Goal: Task Accomplishment & Management: Use online tool/utility

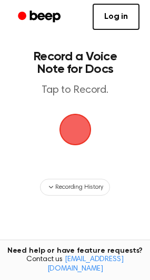
click at [65, 133] on span "button" at bounding box center [74, 129] width 29 height 29
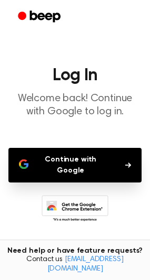
click at [60, 164] on button "Continue with Google" at bounding box center [74, 165] width 133 height 35
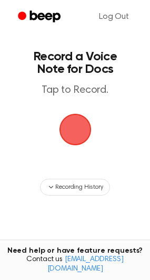
click at [78, 129] on span "button" at bounding box center [74, 129] width 29 height 29
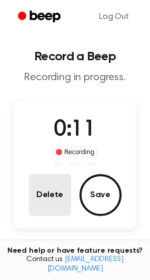
click at [55, 197] on button "Delete" at bounding box center [50, 195] width 42 height 42
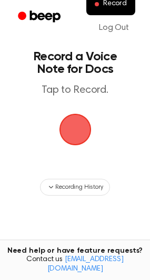
click at [76, 133] on span "button" at bounding box center [75, 130] width 34 height 34
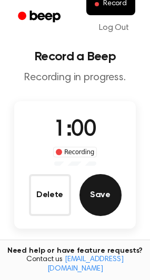
click at [97, 193] on button "Save" at bounding box center [100, 195] width 42 height 42
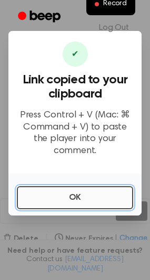
click at [95, 193] on button "OK" at bounding box center [75, 197] width 116 height 23
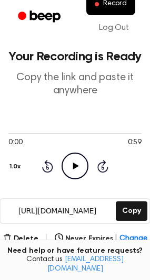
click at [78, 167] on icon "Play Audio" at bounding box center [74, 166] width 27 height 27
click at [76, 165] on icon at bounding box center [74, 166] width 5 height 7
click at [76, 165] on icon at bounding box center [76, 166] width 6 height 7
click at [3, 133] on span at bounding box center [4, 134] width 8 height 8
click at [76, 164] on icon at bounding box center [74, 166] width 5 height 7
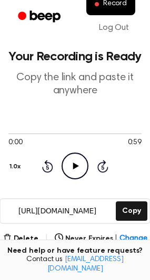
click at [75, 165] on icon at bounding box center [76, 166] width 6 height 7
click at [60, 120] on div "0:00 0:59 1.0x Rewind 5 seconds Pause Audio Skip 5 seconds" at bounding box center [74, 154] width 133 height 80
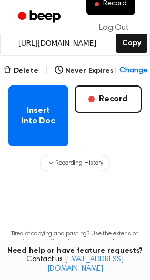
scroll to position [174, 0]
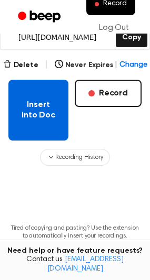
click at [45, 109] on button "Insert into Doc" at bounding box center [38, 110] width 60 height 61
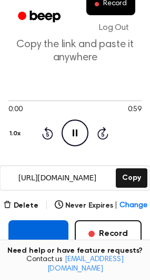
scroll to position [16, 0]
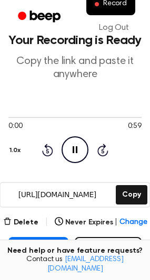
click at [71, 149] on icon "Pause Audio" at bounding box center [74, 149] width 27 height 27
click at [71, 149] on icon "Play Audio" at bounding box center [74, 149] width 27 height 27
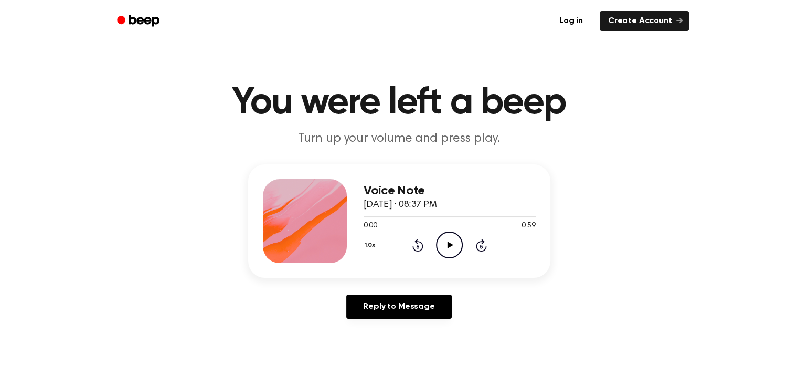
click at [447, 242] on icon "Play Audio" at bounding box center [449, 245] width 27 height 27
click at [446, 242] on icon "Pause Audio" at bounding box center [449, 245] width 27 height 27
click at [466, 216] on div at bounding box center [435, 216] width 142 height 1
click at [454, 245] on icon "Play Audio" at bounding box center [449, 245] width 27 height 27
click at [447, 241] on icon "Pause Audio" at bounding box center [449, 245] width 27 height 27
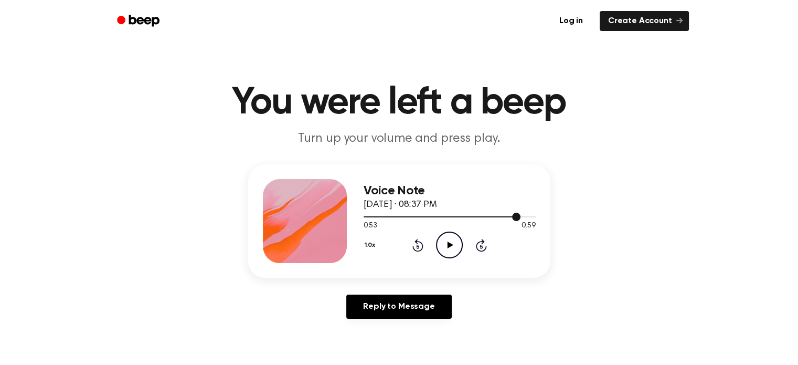
click at [477, 214] on div at bounding box center [450, 216] width 172 height 8
click at [446, 245] on icon "Play Audio" at bounding box center [449, 245] width 27 height 27
click at [364, 217] on div at bounding box center [450, 216] width 172 height 1
click at [450, 245] on icon at bounding box center [451, 244] width 6 height 7
click at [450, 216] on div at bounding box center [450, 216] width 172 height 1
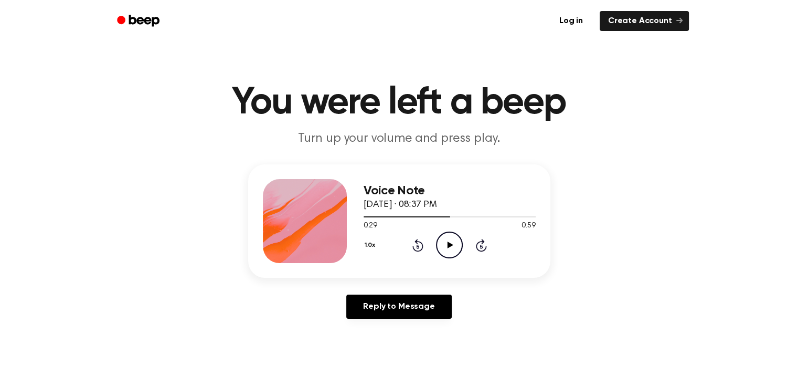
click at [448, 243] on icon at bounding box center [451, 244] width 6 height 7
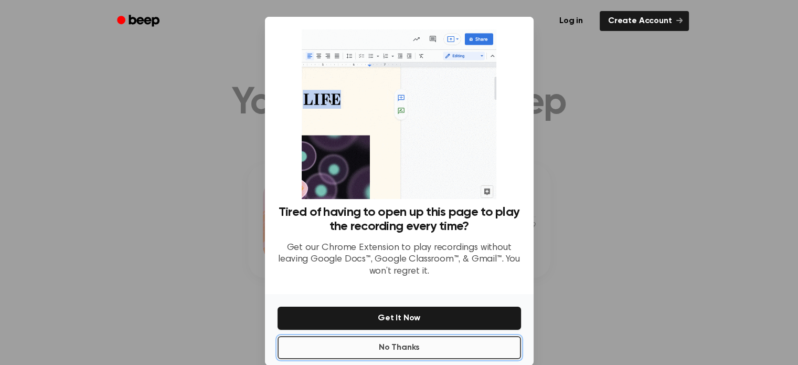
click at [405, 356] on button "No Thanks" at bounding box center [400, 347] width 244 height 23
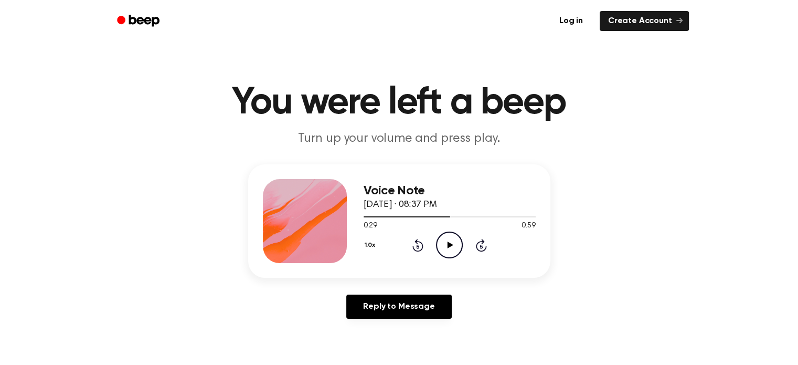
click at [449, 244] on icon at bounding box center [451, 244] width 6 height 7
click at [449, 248] on icon "Pause Audio" at bounding box center [449, 245] width 27 height 27
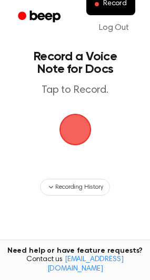
click at [71, 131] on span "button" at bounding box center [74, 129] width 29 height 29
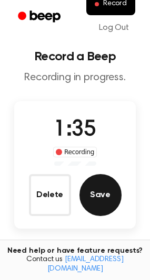
click at [102, 197] on button "Save" at bounding box center [100, 195] width 42 height 42
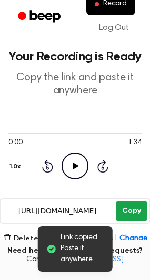
click at [133, 211] on button "Copy" at bounding box center [130, 211] width 31 height 19
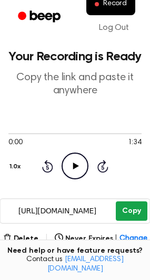
click at [131, 210] on button "Copy" at bounding box center [130, 211] width 31 height 19
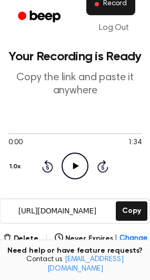
click at [104, 3] on span "Record" at bounding box center [115, 3] width 24 height 9
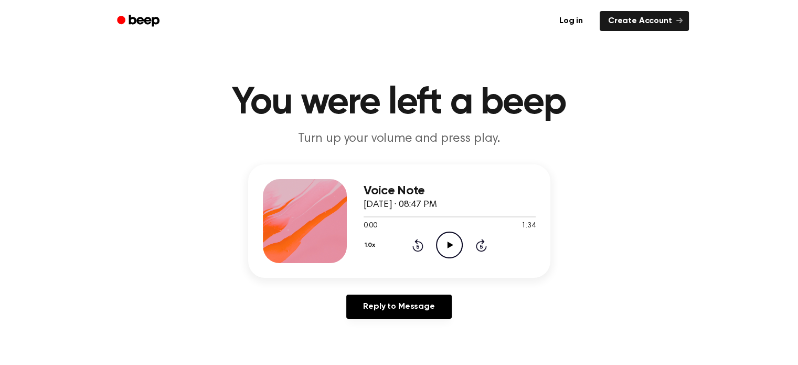
click at [449, 245] on icon at bounding box center [451, 244] width 6 height 7
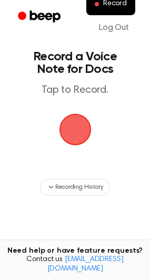
click at [78, 129] on span "button" at bounding box center [75, 130] width 56 height 56
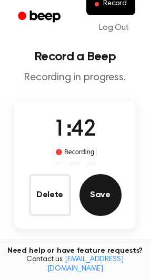
click at [103, 193] on button "Save" at bounding box center [100, 195] width 42 height 42
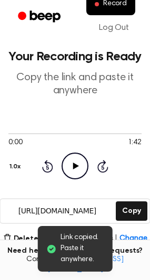
drag, startPoint x: 123, startPoint y: 207, endPoint x: 2, endPoint y: 208, distance: 121.3
click at [123, 206] on button "Copy" at bounding box center [130, 211] width 31 height 19
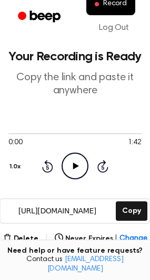
click at [79, 165] on icon "Play Audio" at bounding box center [74, 166] width 27 height 27
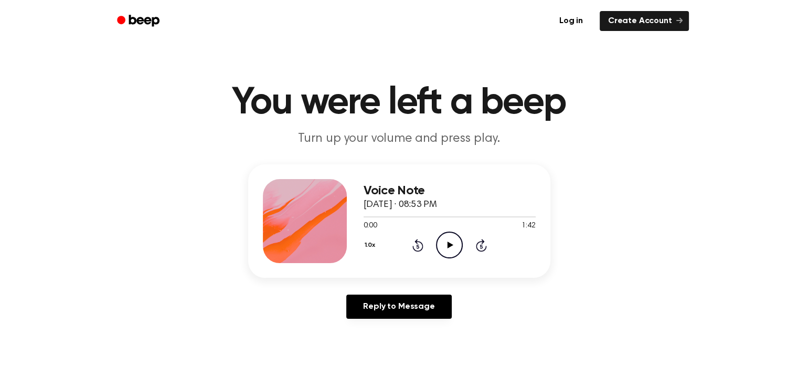
click at [441, 241] on icon "Play Audio" at bounding box center [449, 245] width 27 height 27
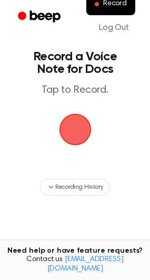
click at [81, 129] on span "button" at bounding box center [75, 129] width 59 height 59
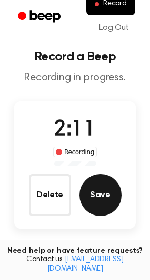
click at [107, 193] on button "Save" at bounding box center [100, 195] width 42 height 42
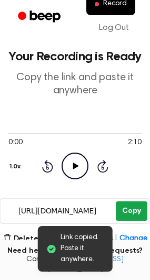
click at [132, 207] on button "Copy" at bounding box center [130, 211] width 31 height 19
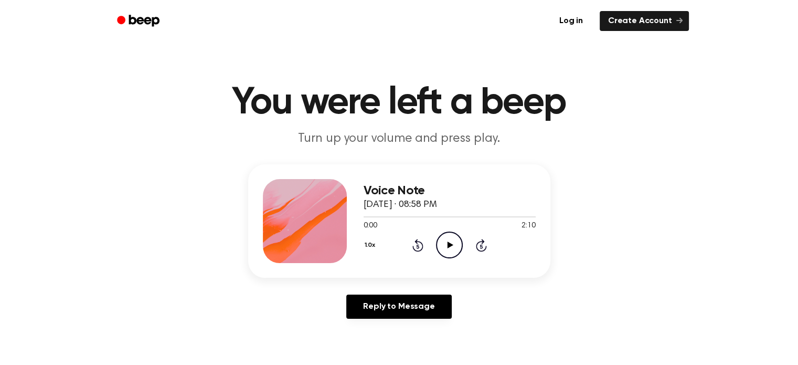
click at [397, 193] on h3 "Voice Note" at bounding box center [450, 191] width 172 height 14
click at [413, 191] on h3 "Voice Note" at bounding box center [450, 191] width 172 height 14
click at [454, 243] on icon "Play Audio" at bounding box center [449, 245] width 27 height 27
click at [449, 244] on icon "Pause Audio" at bounding box center [449, 245] width 27 height 27
drag, startPoint x: 454, startPoint y: 241, endPoint x: 429, endPoint y: 230, distance: 26.8
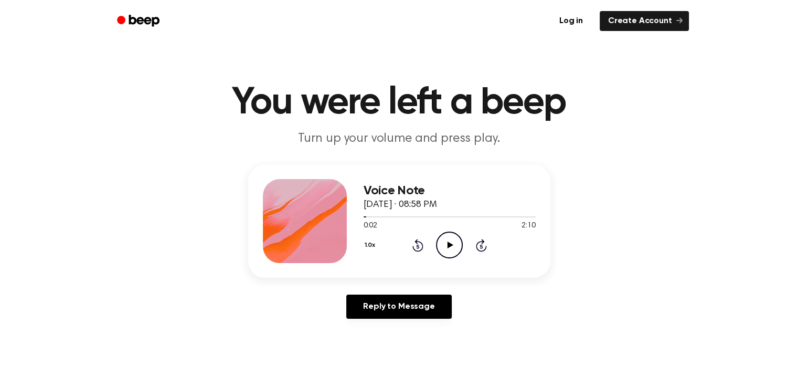
click at [454, 241] on icon "Play Audio" at bounding box center [449, 245] width 27 height 27
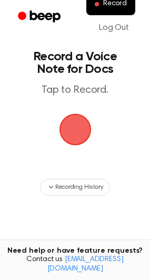
click at [81, 133] on span "button" at bounding box center [75, 130] width 32 height 32
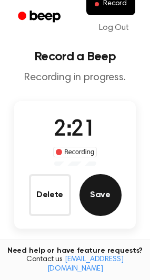
click at [104, 192] on button "Save" at bounding box center [100, 195] width 42 height 42
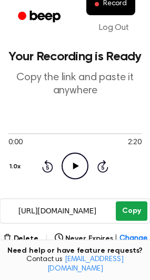
click at [132, 211] on button "Copy" at bounding box center [130, 211] width 31 height 19
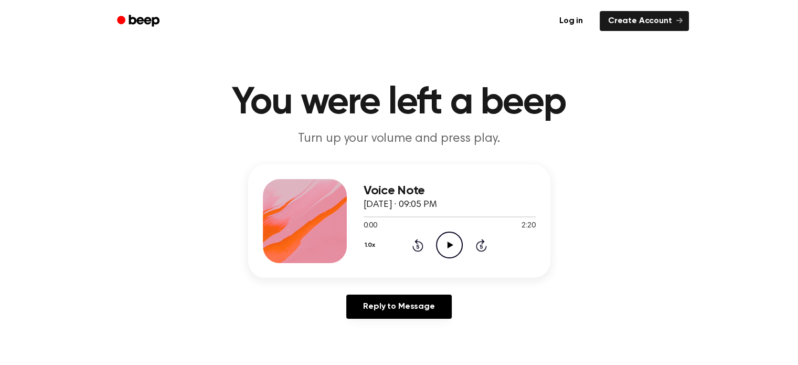
click at [445, 244] on icon "Play Audio" at bounding box center [449, 245] width 27 height 27
click at [443, 246] on icon "Pause Audio" at bounding box center [449, 245] width 27 height 27
drag, startPoint x: 372, startPoint y: 216, endPoint x: 355, endPoint y: 216, distance: 16.3
click at [355, 216] on div "Voice Note September 21, 2025 · 09:05 PM 0:10 2:20 Your browser does not suppor…" at bounding box center [399, 220] width 302 height 113
click at [366, 215] on div at bounding box center [450, 216] width 172 height 8
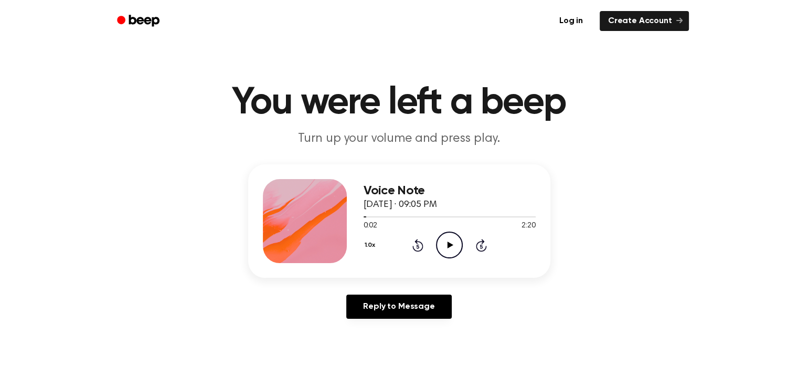
click at [449, 242] on icon "Play Audio" at bounding box center [449, 245] width 27 height 27
click at [450, 243] on icon "Play Audio" at bounding box center [449, 245] width 27 height 27
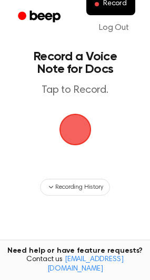
click at [67, 121] on span "button" at bounding box center [74, 129] width 29 height 29
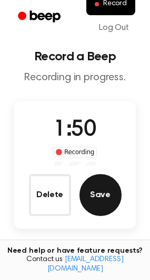
click at [103, 191] on button "Save" at bounding box center [100, 195] width 42 height 42
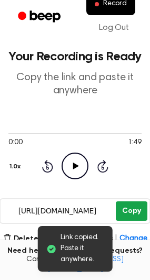
click at [134, 206] on button "Copy" at bounding box center [130, 211] width 31 height 19
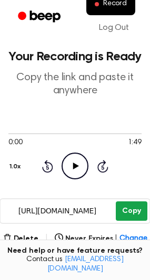
click at [128, 210] on button "Copy" at bounding box center [130, 211] width 31 height 19
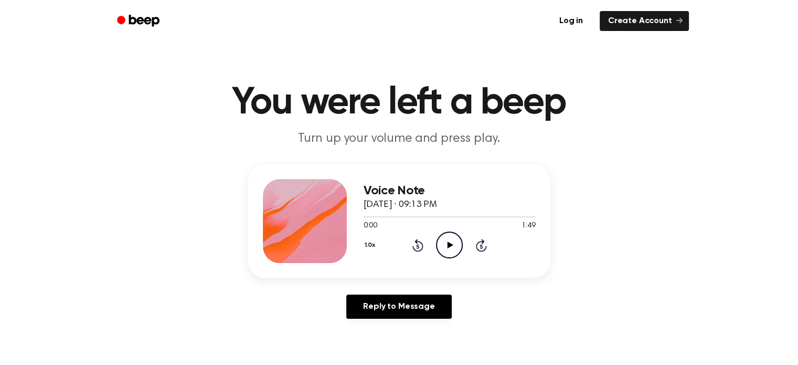
click at [454, 246] on icon "Play Audio" at bounding box center [449, 245] width 27 height 27
click at [452, 243] on icon "Pause Audio" at bounding box center [449, 245] width 27 height 27
click at [451, 241] on icon "Play Audio" at bounding box center [449, 245] width 27 height 27
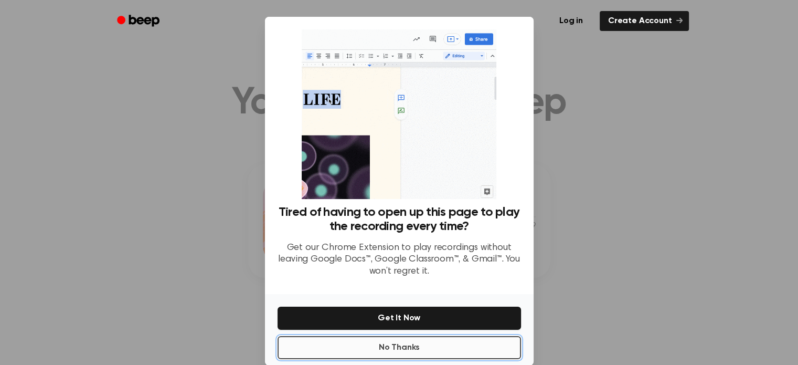
click at [408, 350] on button "No Thanks" at bounding box center [400, 347] width 244 height 23
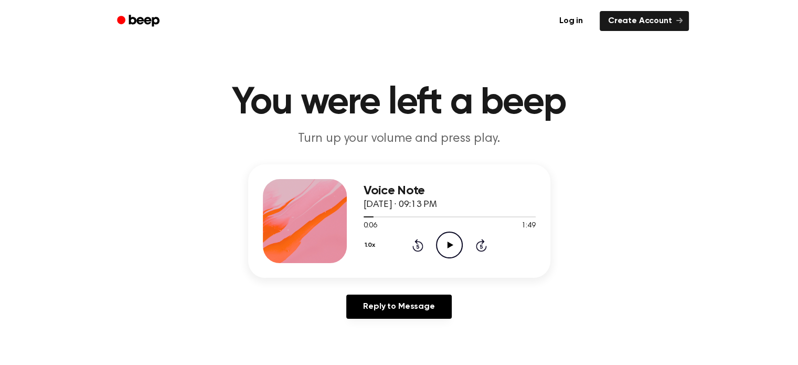
click at [449, 241] on icon "Play Audio" at bounding box center [449, 245] width 27 height 27
click at [490, 217] on div at bounding box center [446, 216] width 164 height 1
click at [450, 241] on icon "Pause Audio" at bounding box center [449, 245] width 27 height 27
click at [447, 243] on icon "Play Audio" at bounding box center [449, 245] width 27 height 27
click at [449, 241] on icon "Play Audio" at bounding box center [449, 245] width 27 height 27
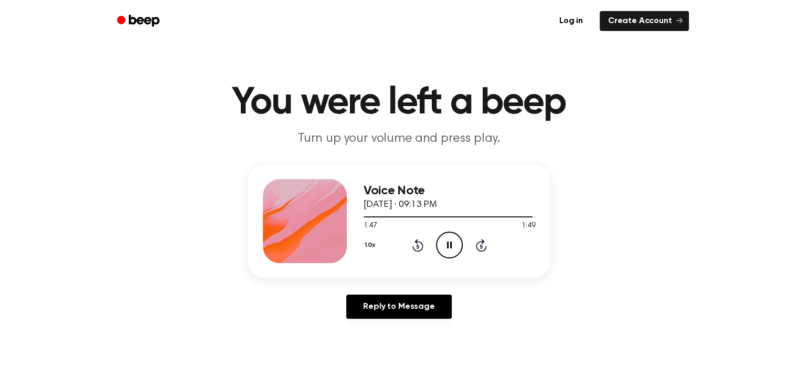
click at [451, 244] on icon at bounding box center [449, 244] width 5 height 7
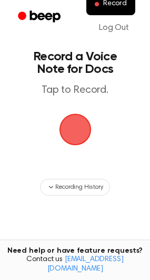
click at [76, 134] on span "button" at bounding box center [74, 129] width 29 height 29
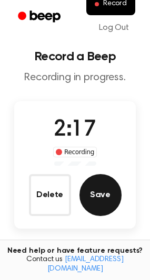
click at [93, 188] on button "Save" at bounding box center [100, 195] width 42 height 42
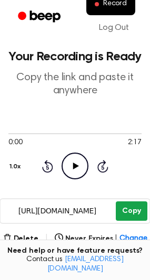
click at [125, 212] on button "Copy" at bounding box center [130, 211] width 31 height 19
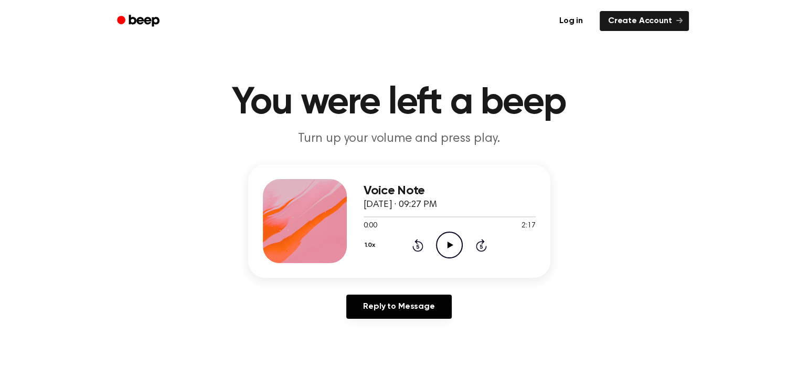
click at [447, 243] on icon "Play Audio" at bounding box center [449, 245] width 27 height 27
click at [454, 249] on icon "Pause Audio" at bounding box center [449, 245] width 27 height 27
click at [449, 243] on icon at bounding box center [451, 244] width 6 height 7
click at [451, 236] on icon "Pause Audio" at bounding box center [449, 245] width 27 height 27
click at [380, 217] on div at bounding box center [378, 216] width 29 height 1
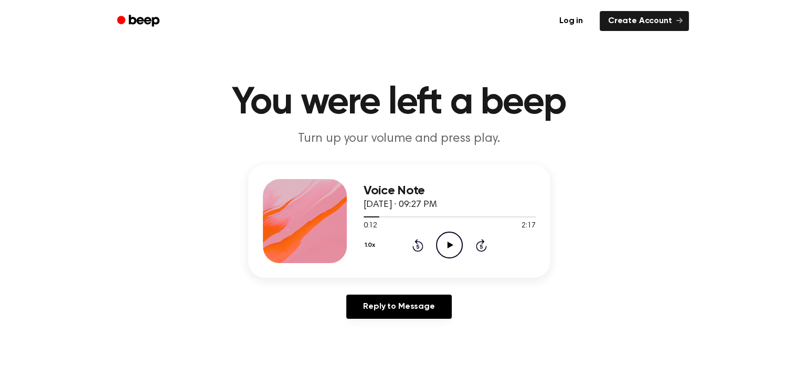
click at [445, 245] on icon "Play Audio" at bounding box center [449, 245] width 27 height 27
